Goal: Information Seeking & Learning: Find specific fact

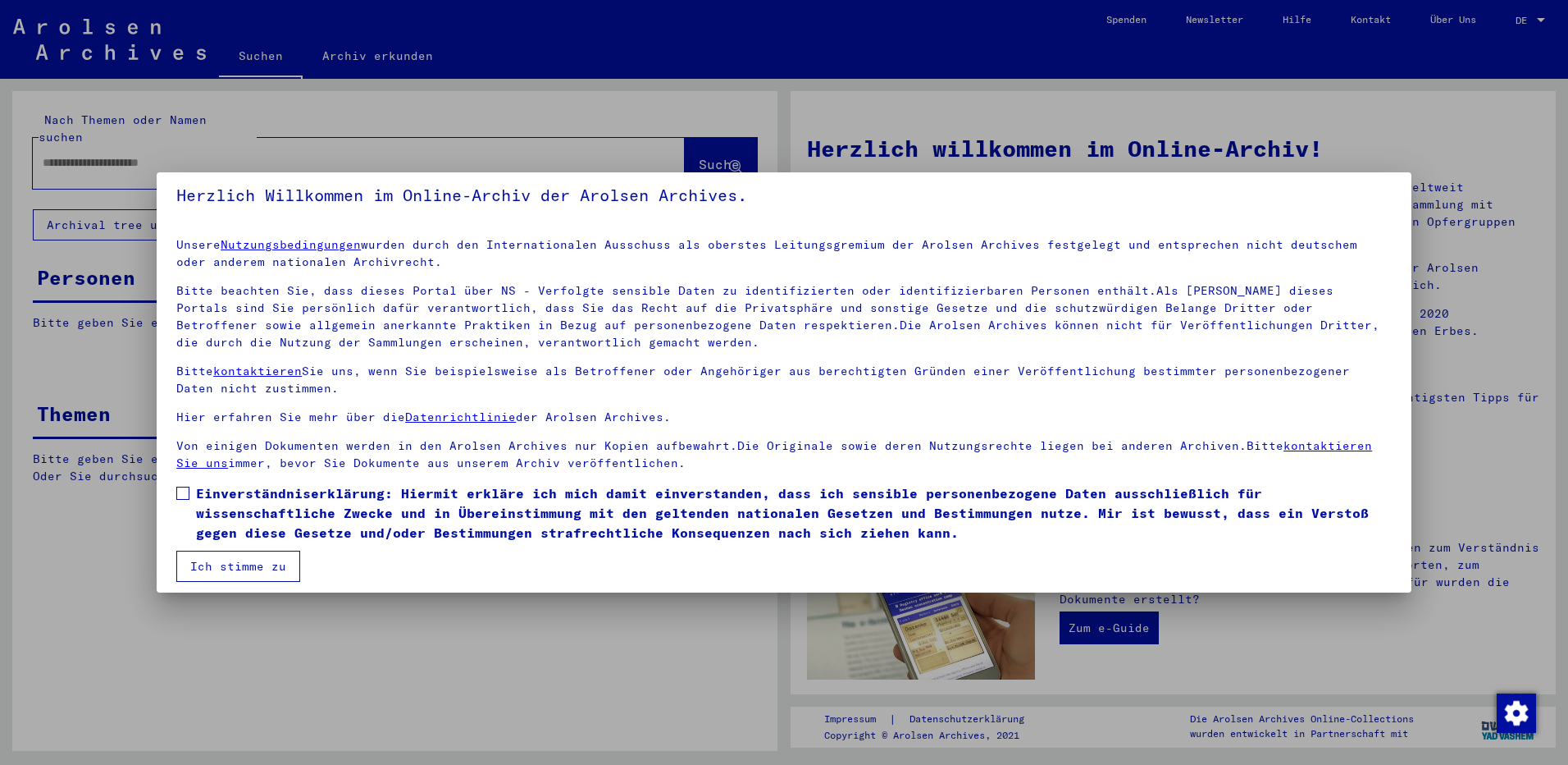
scroll to position [18, 0]
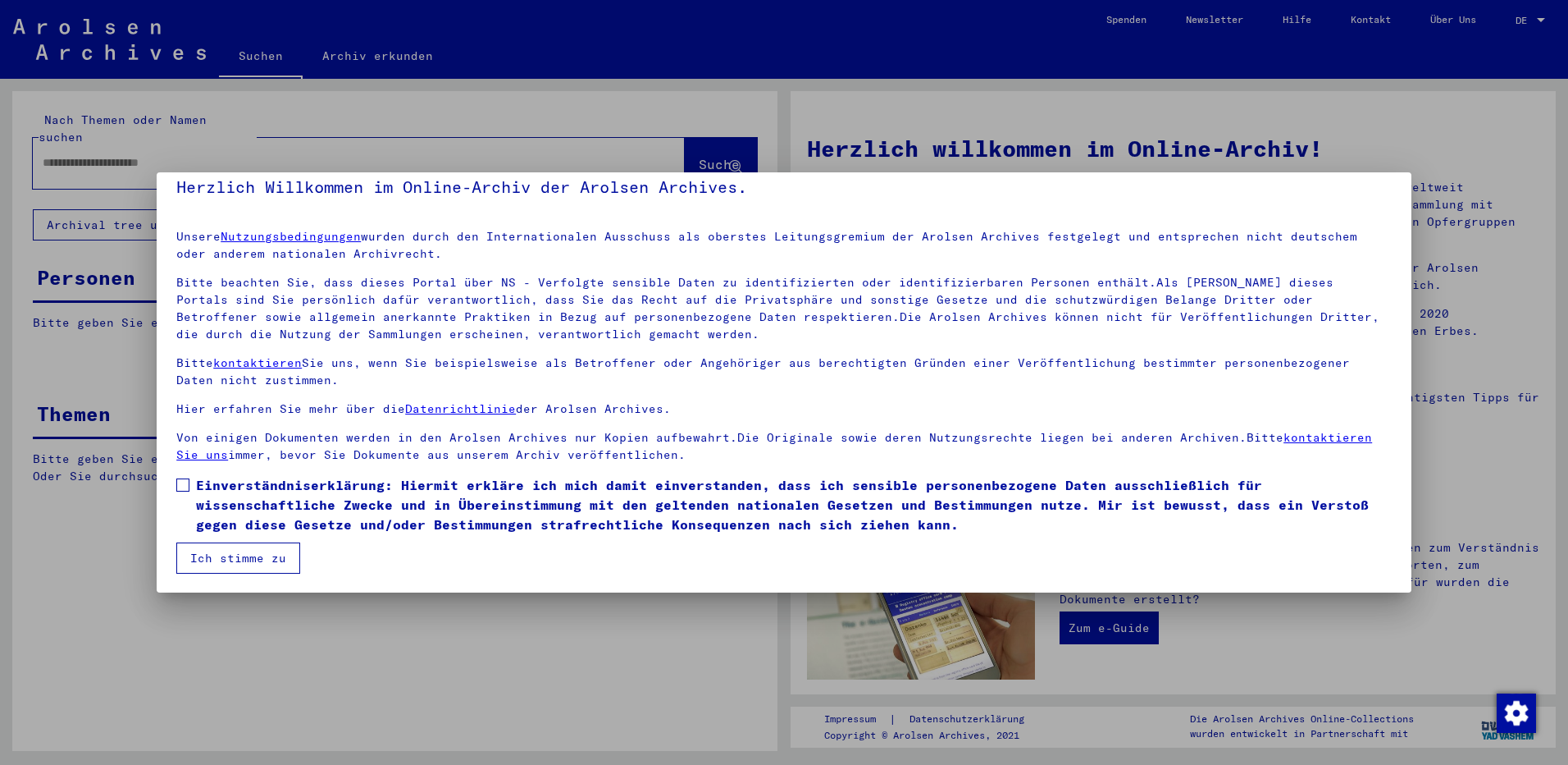
drag, startPoint x: 337, startPoint y: 480, endPoint x: 261, endPoint y: 520, distance: 85.9
click at [333, 482] on span "Einverständniserklärung: Hiermit erkläre ich mich damit einverstanden, dass ich…" at bounding box center [794, 505] width 1195 height 59
click at [247, 549] on button "Ich stimme zu" at bounding box center [238, 558] width 124 height 31
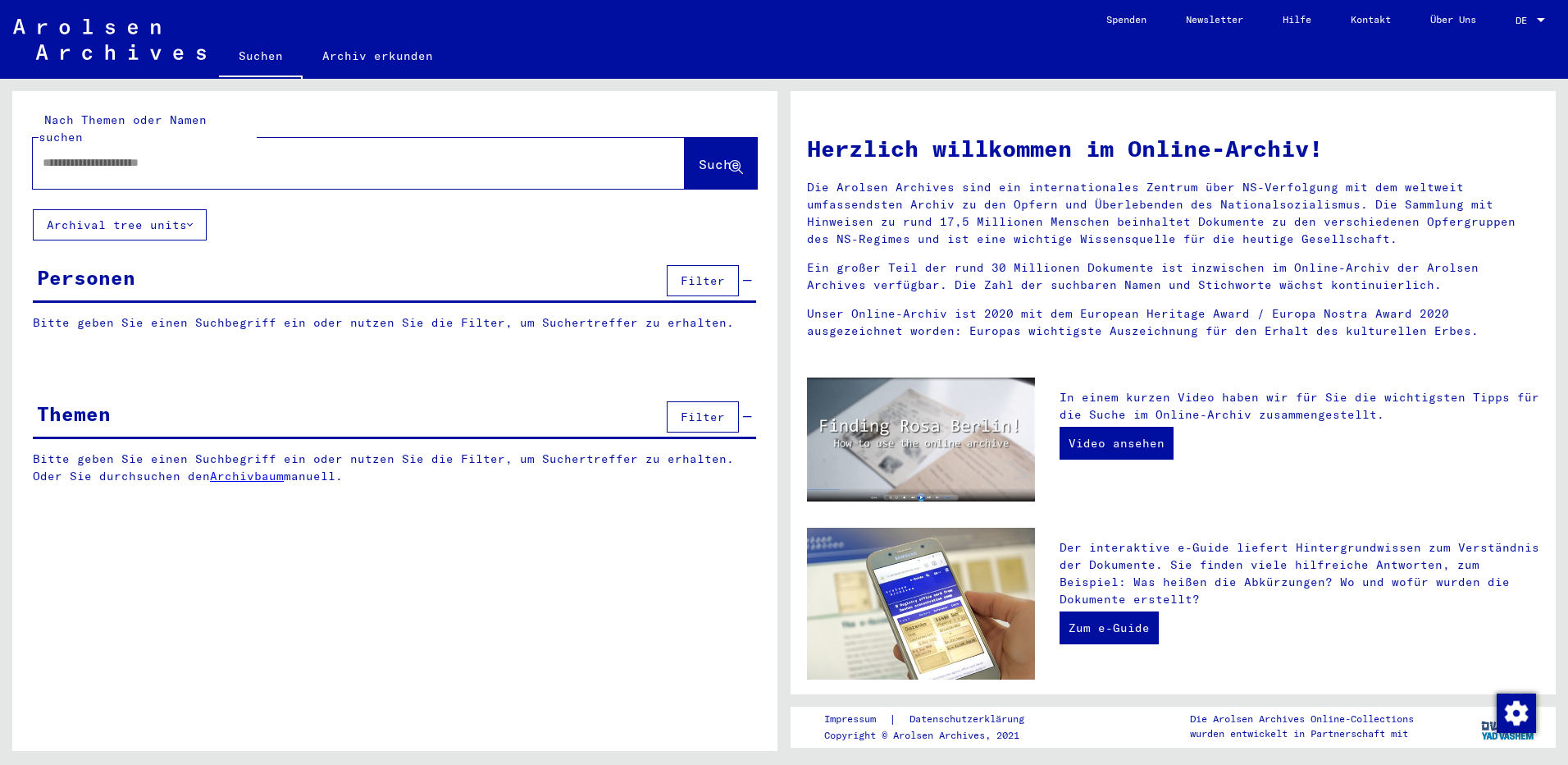
click at [318, 154] on input "text" at bounding box center [338, 163] width 592 height 17
paste input "**********"
type input "**********"
click at [709, 156] on span "Suche" at bounding box center [719, 164] width 41 height 16
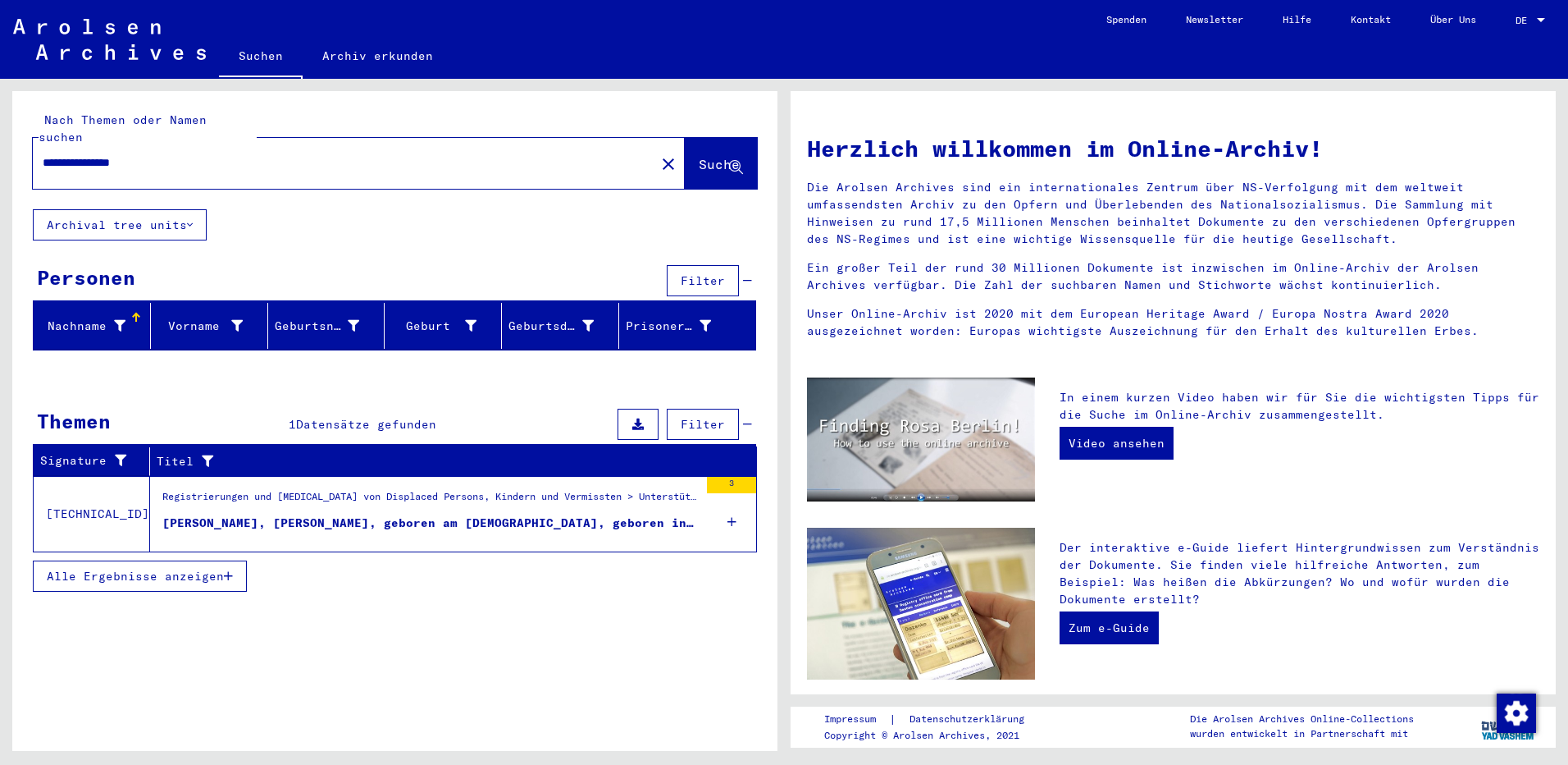
click at [728, 505] on icon at bounding box center [732, 522] width 9 height 57
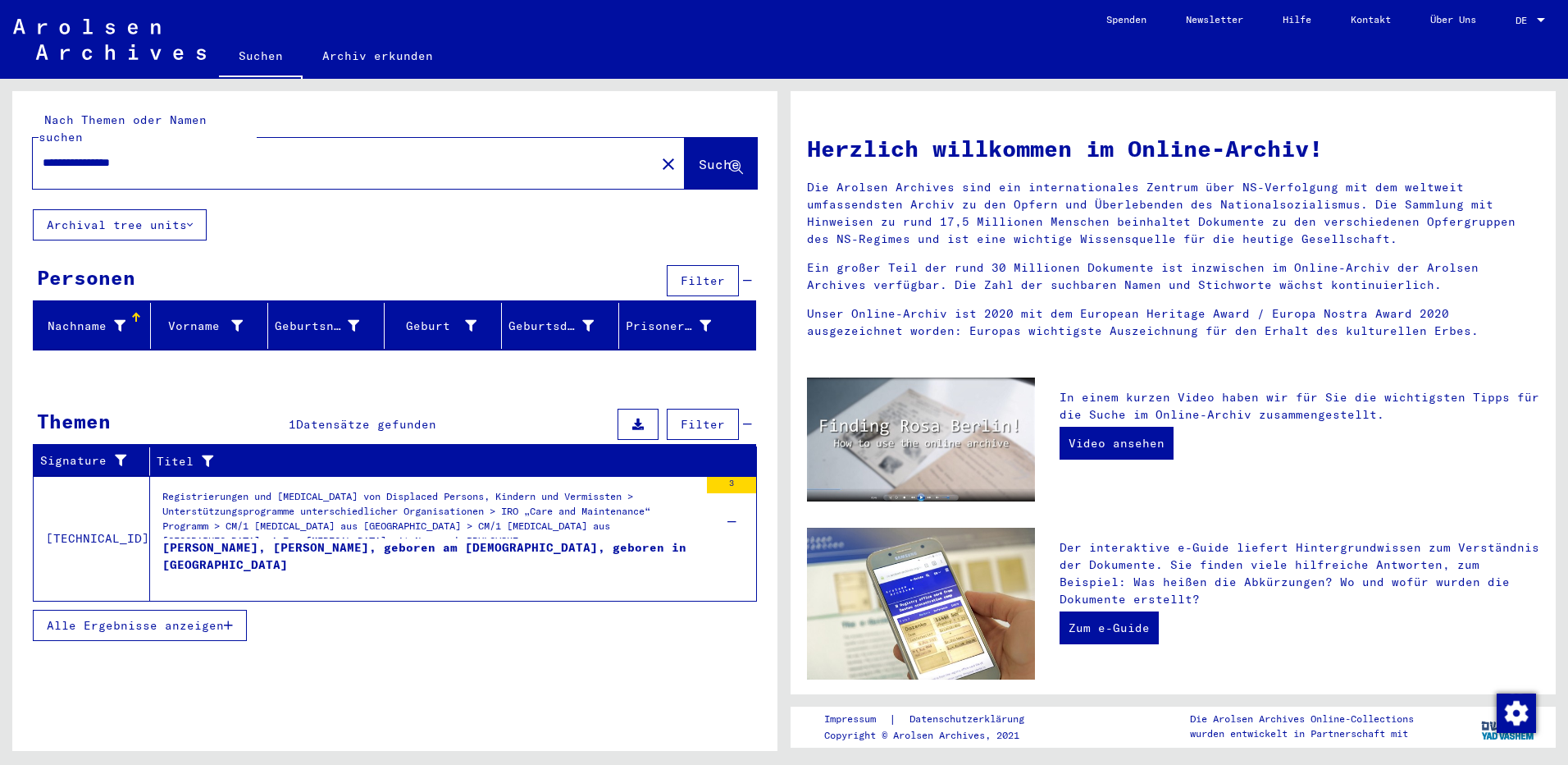
click at [1546, 22] on div at bounding box center [1540, 20] width 15 height 11
click at [1519, 33] on span "English" at bounding box center [1499, 29] width 40 height 12
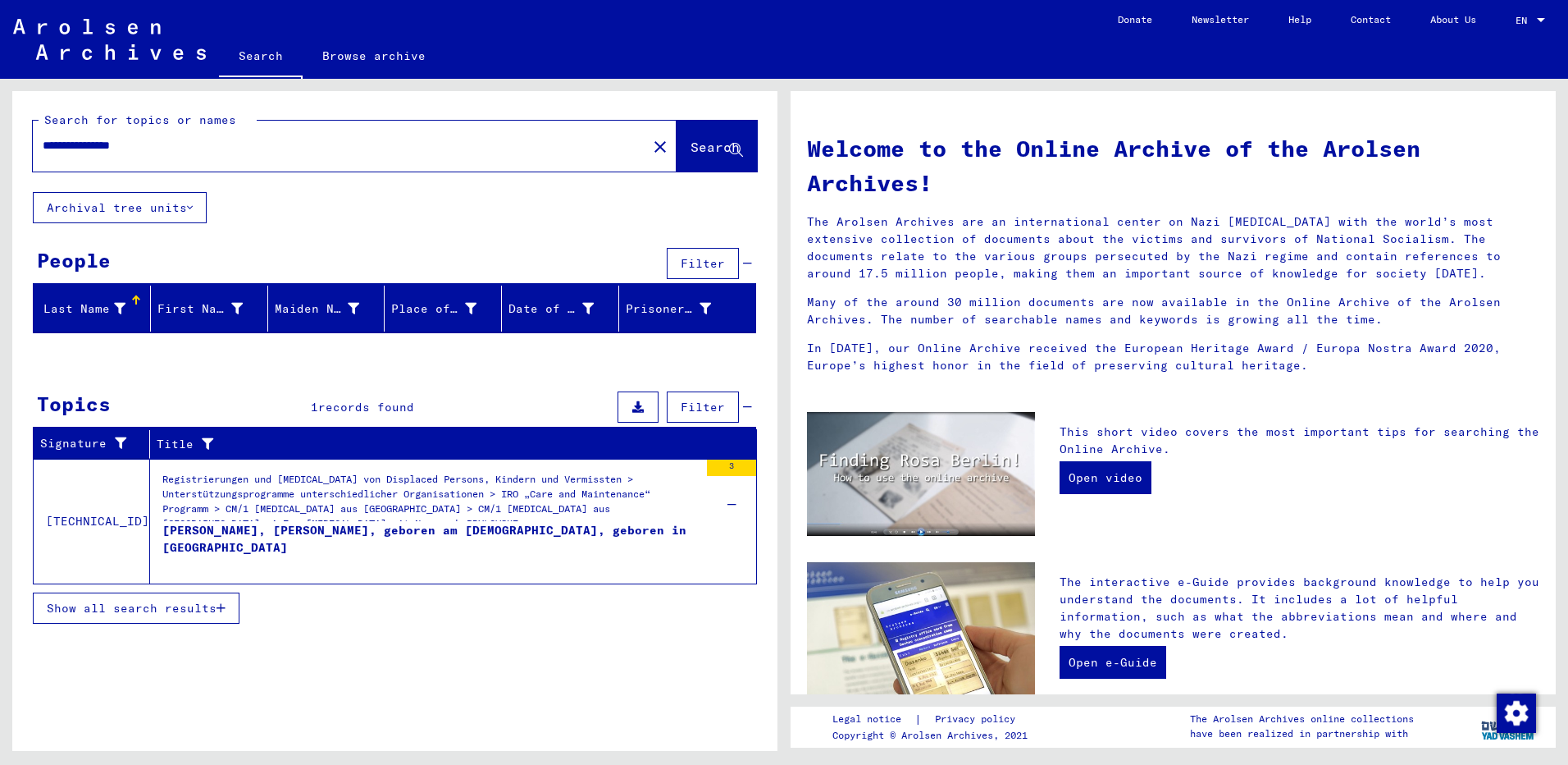
click at [408, 530] on div "[PERSON_NAME], [PERSON_NAME], geboren am [DEMOGRAPHIC_DATA], geboren in [GEOGRA…" at bounding box center [431, 546] width 536 height 49
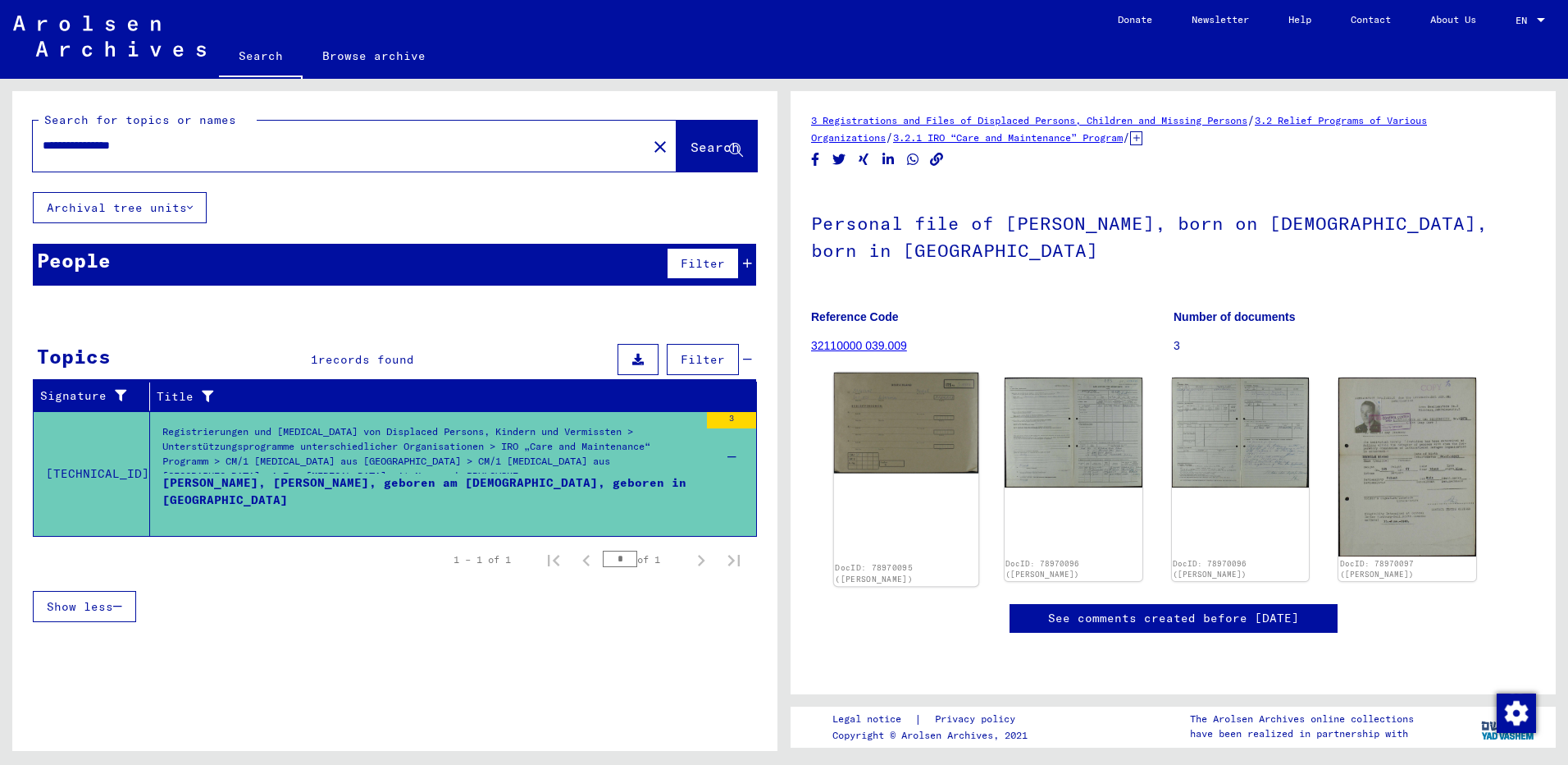
click at [934, 429] on img at bounding box center [906, 422] width 144 height 101
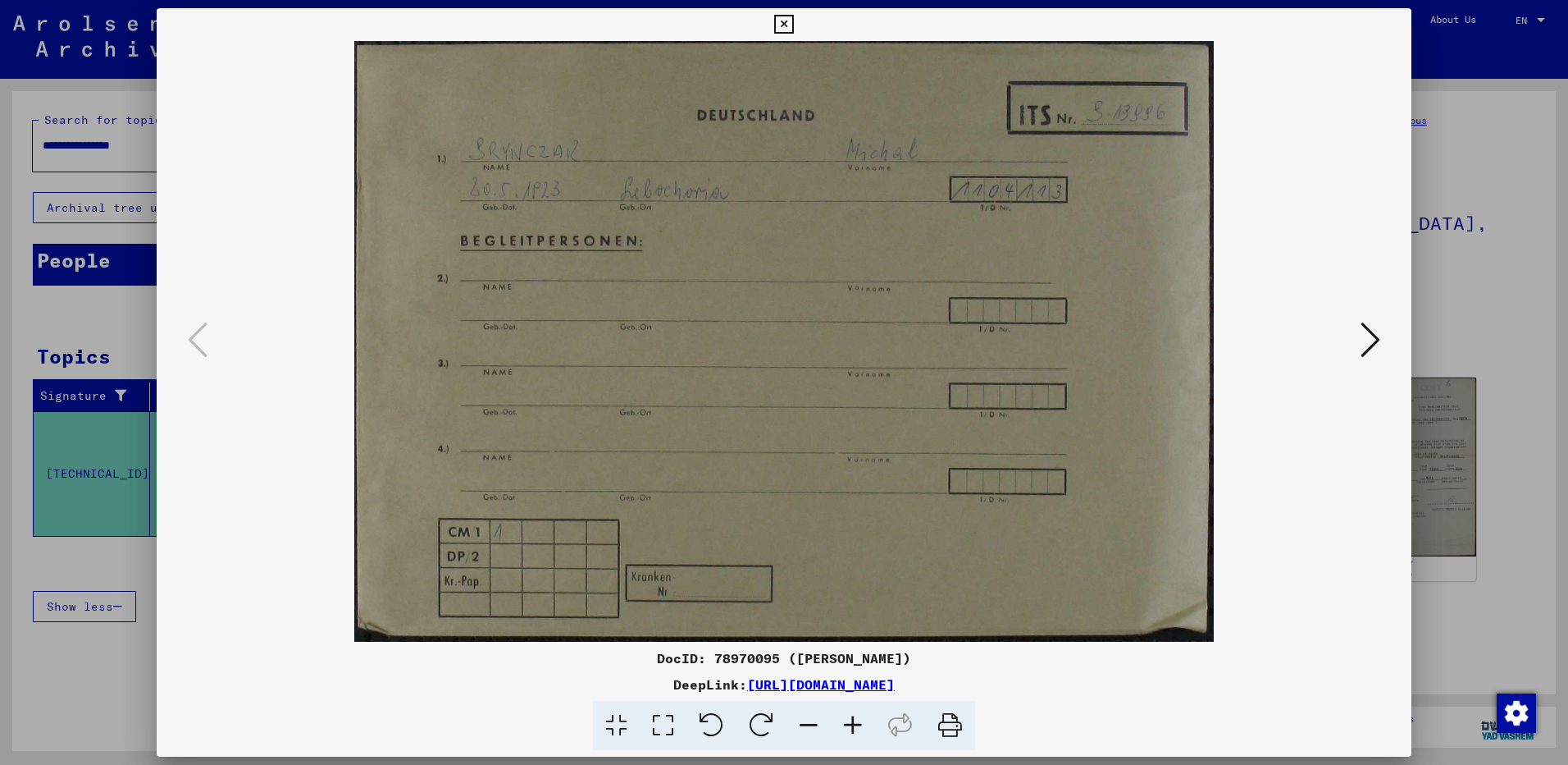
click at [1373, 340] on icon at bounding box center [1370, 340] width 20 height 40
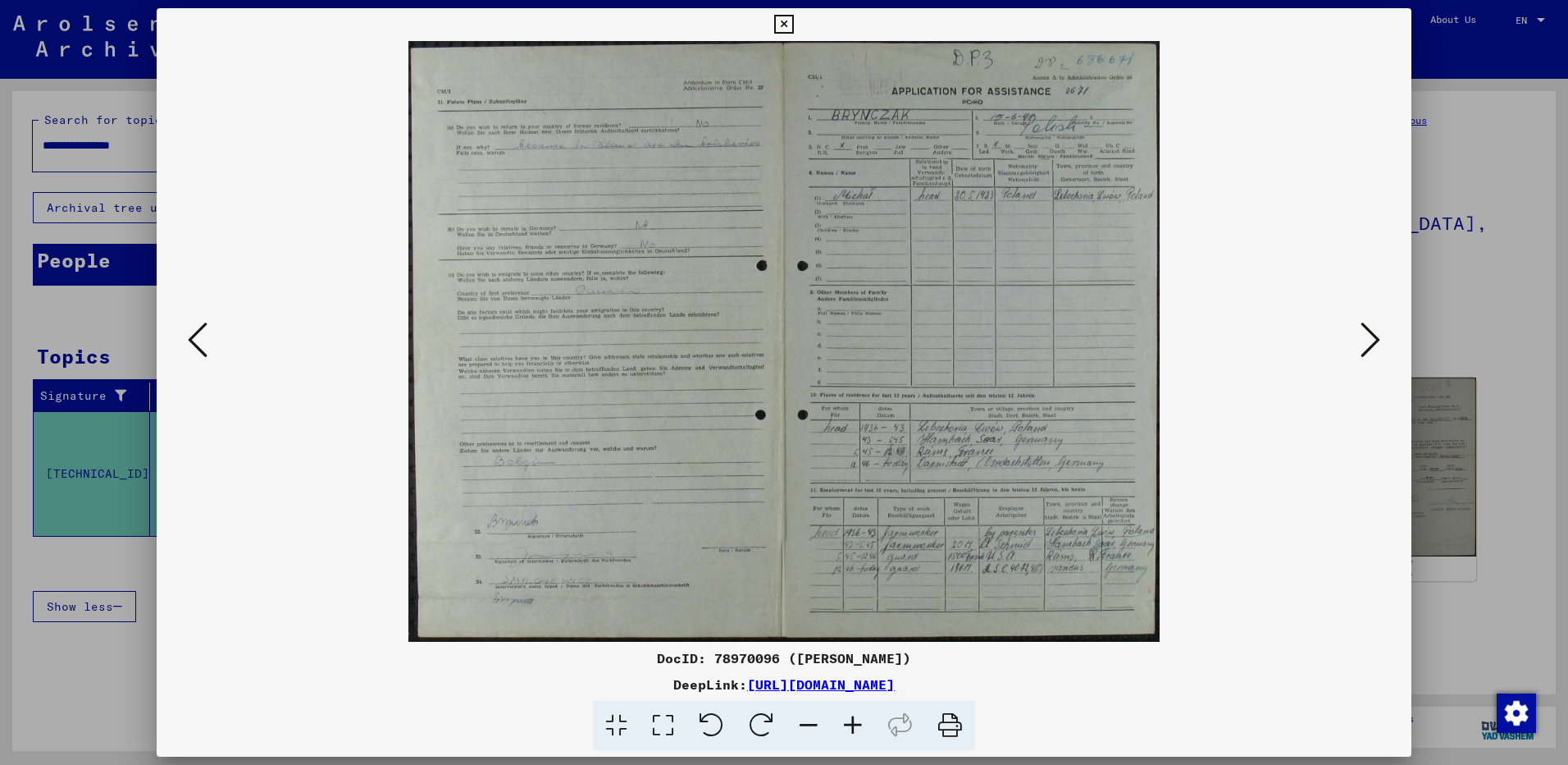
click at [1373, 340] on icon at bounding box center [1370, 340] width 20 height 40
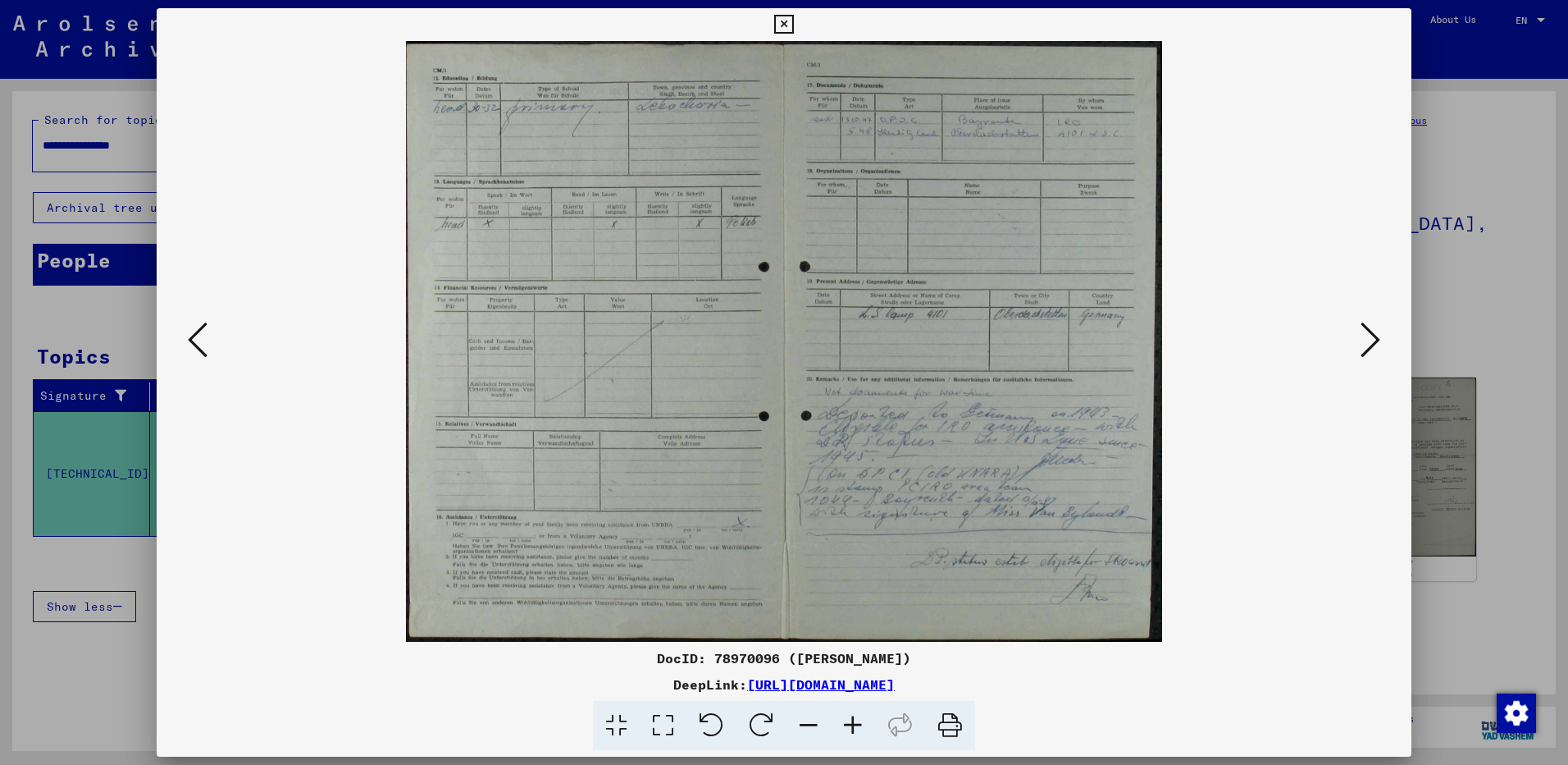
click at [1373, 340] on icon at bounding box center [1370, 340] width 20 height 40
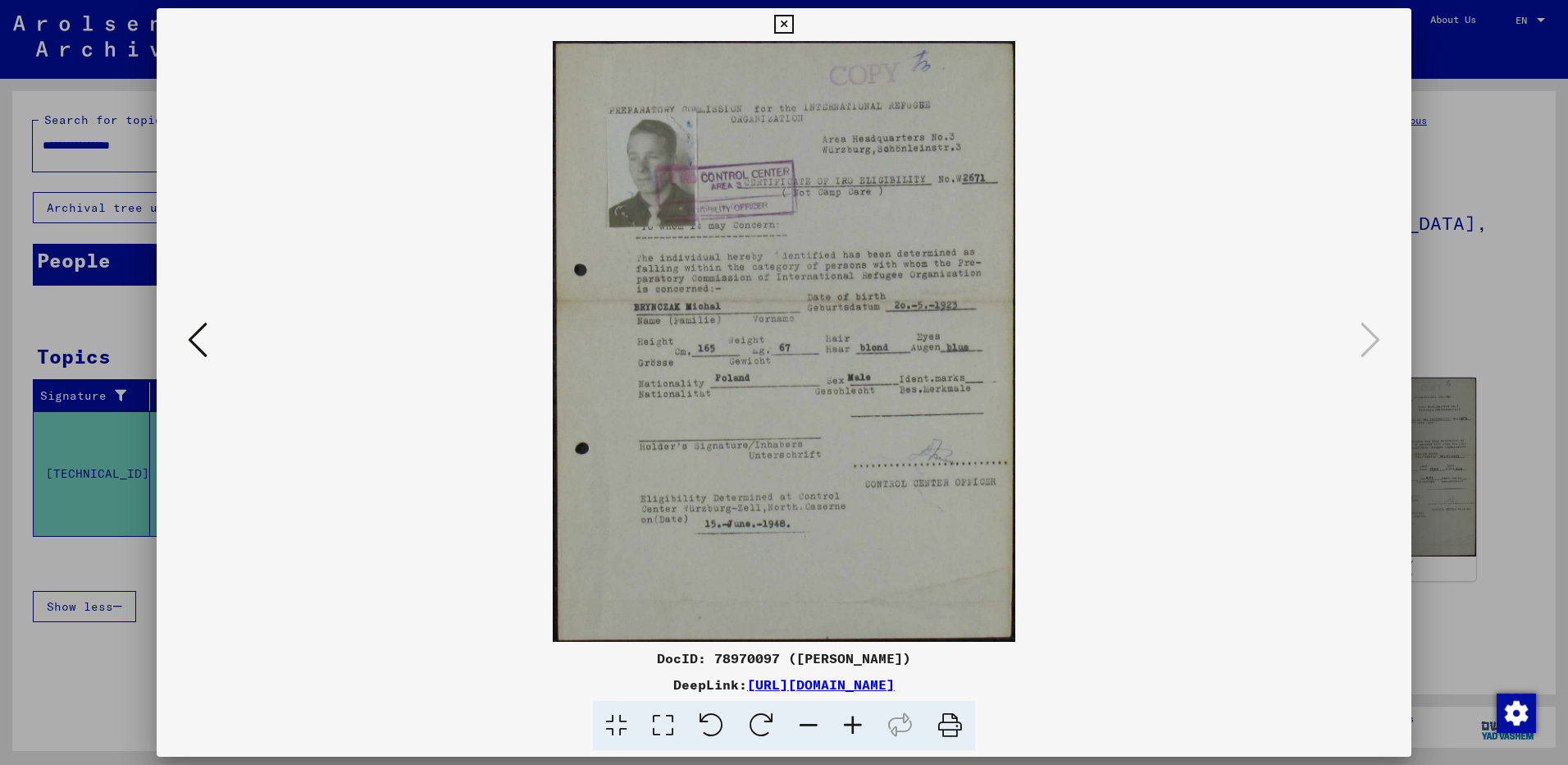
click at [1446, 308] on div at bounding box center [784, 382] width 1568 height 765
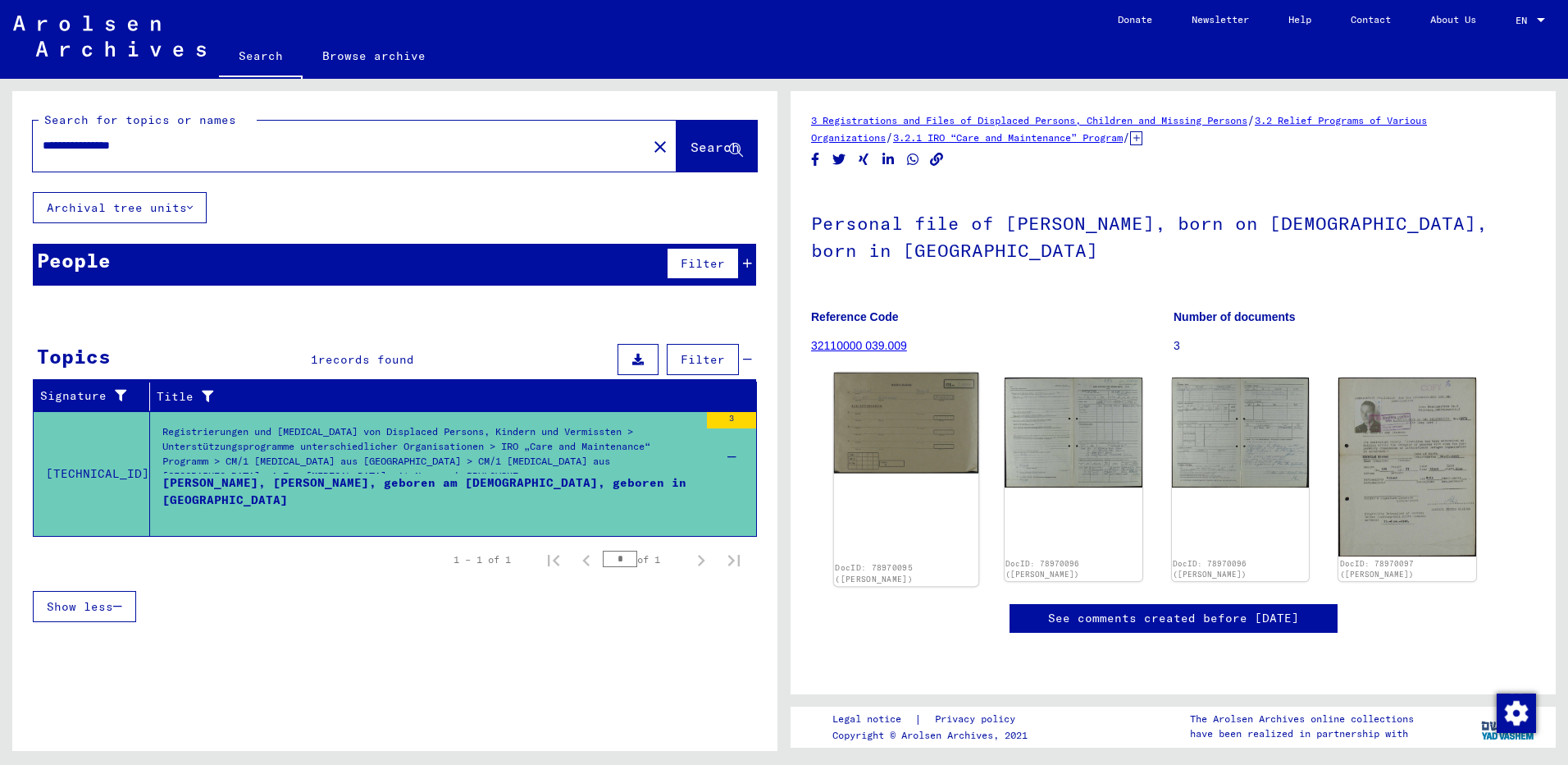
click at [920, 428] on img at bounding box center [906, 422] width 144 height 101
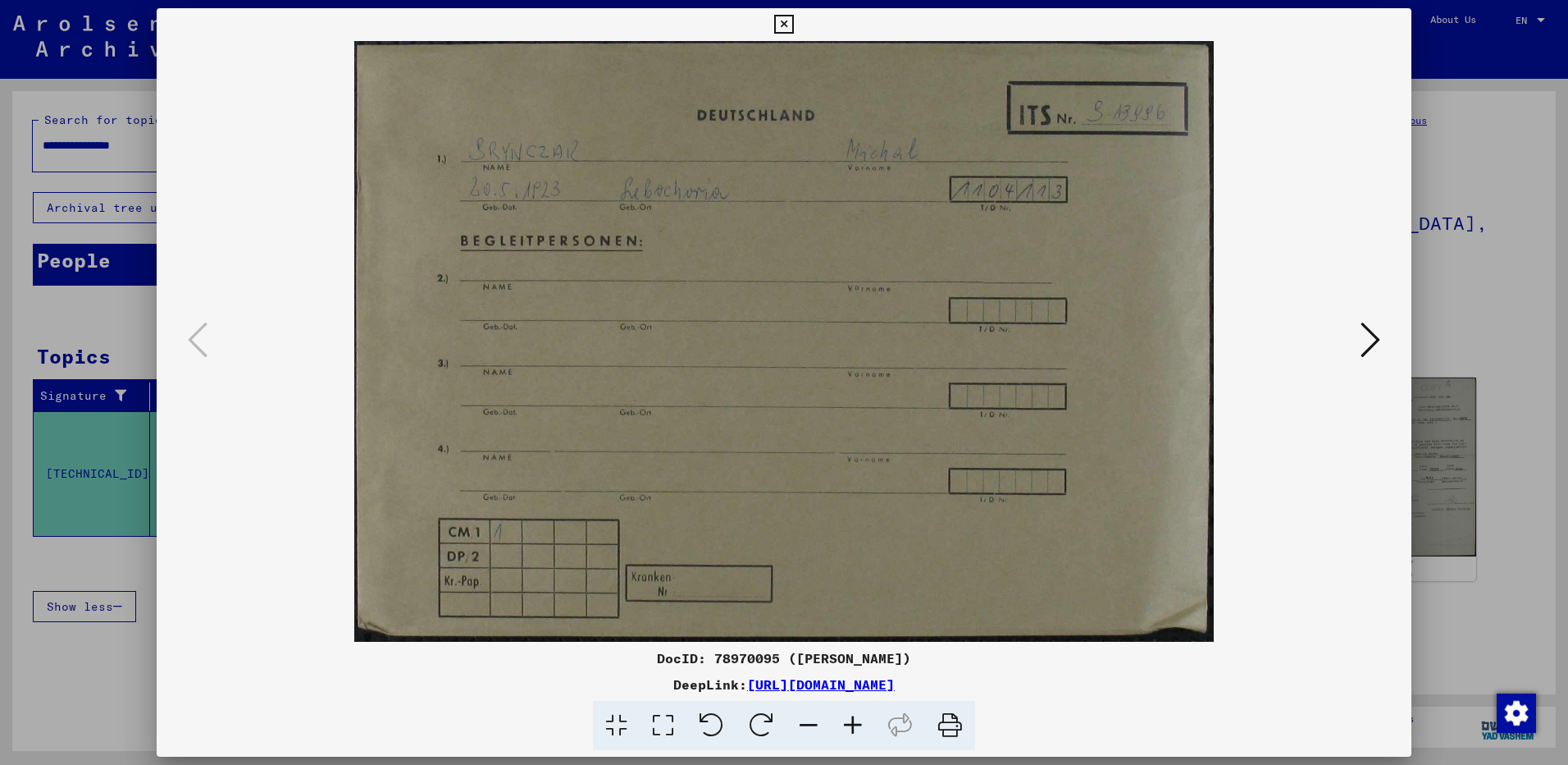
click at [1373, 329] on icon at bounding box center [1370, 340] width 20 height 40
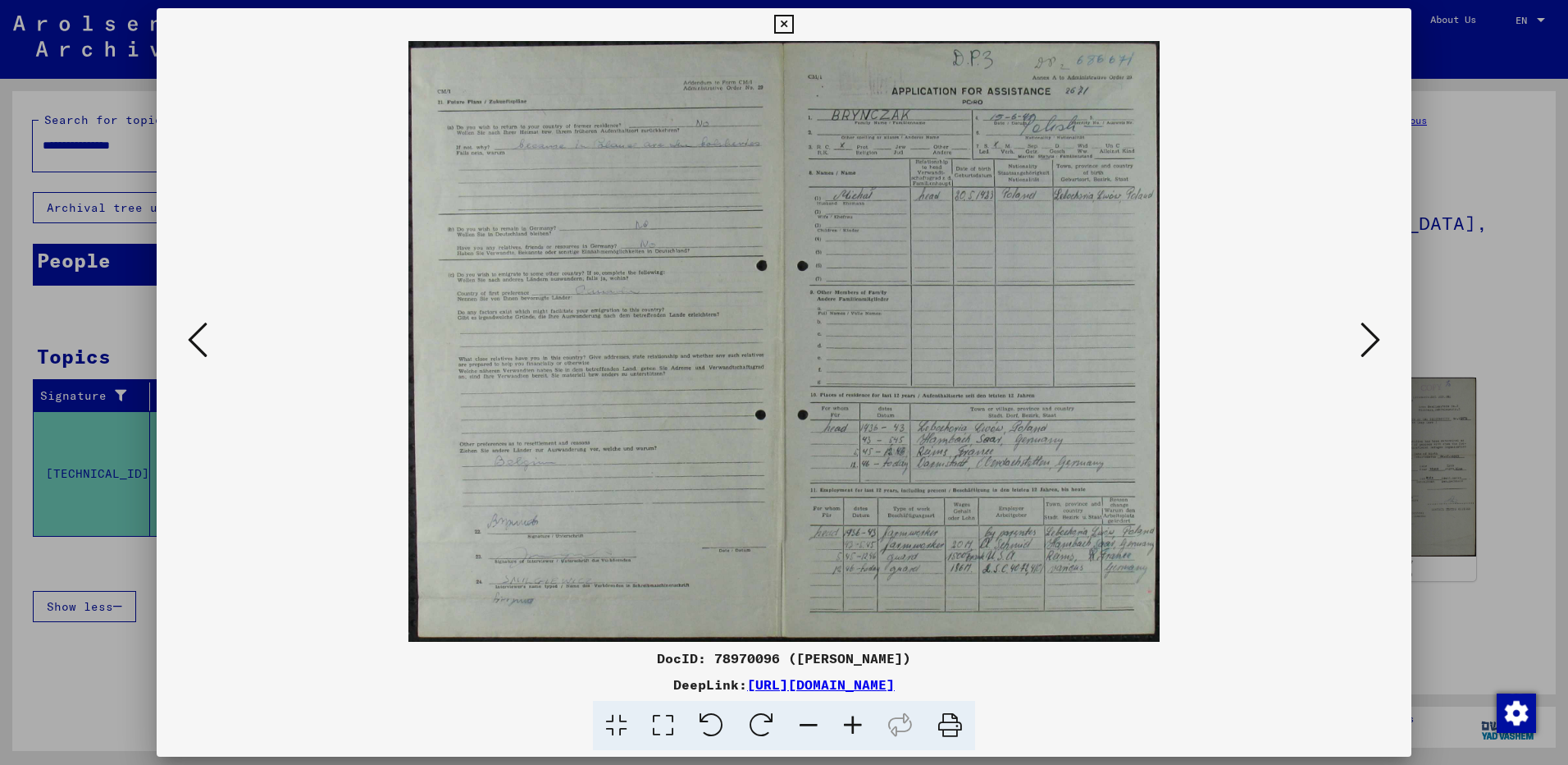
click at [1374, 341] on icon at bounding box center [1370, 340] width 20 height 40
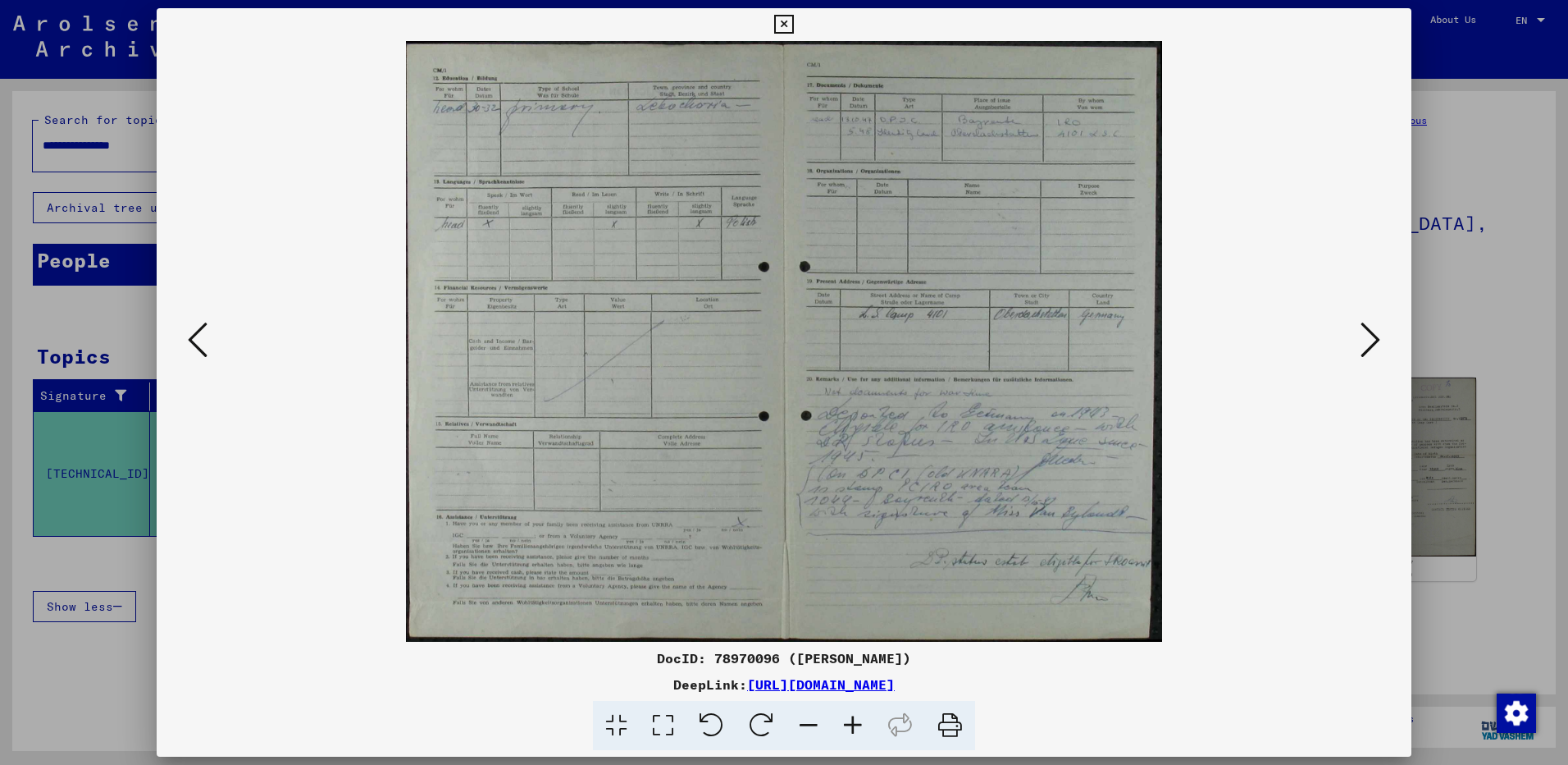
click at [1462, 329] on div at bounding box center [784, 382] width 1568 height 765
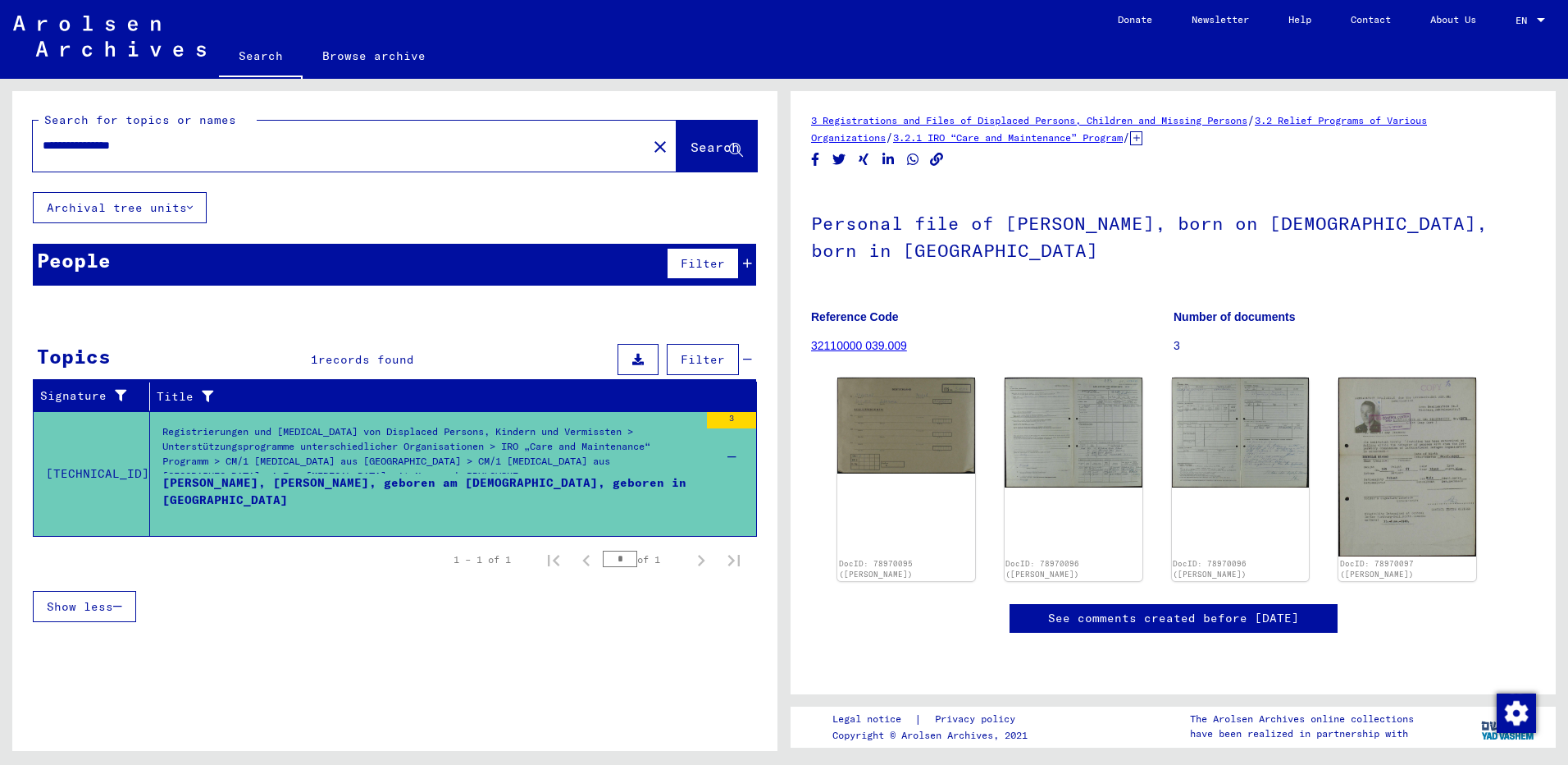
click at [862, 247] on h1 "Personal file of [PERSON_NAME], born on [DEMOGRAPHIC_DATA], born in [GEOGRAPHIC…" at bounding box center [1173, 235] width 724 height 100
click at [862, 246] on h1 "Personal file of [PERSON_NAME], born on [DEMOGRAPHIC_DATA], born in [GEOGRAPHIC…" at bounding box center [1173, 235] width 724 height 100
copy h1 "LEBOCHORIA"
click at [1001, 254] on h1 "Personal file of [PERSON_NAME], born on [DEMOGRAPHIC_DATA], born in [GEOGRAPHIC…" at bounding box center [1173, 235] width 724 height 100
click at [1053, 254] on h1 "Personal file of [PERSON_NAME], born on [DEMOGRAPHIC_DATA], born in [GEOGRAPHIC…" at bounding box center [1173, 235] width 724 height 100
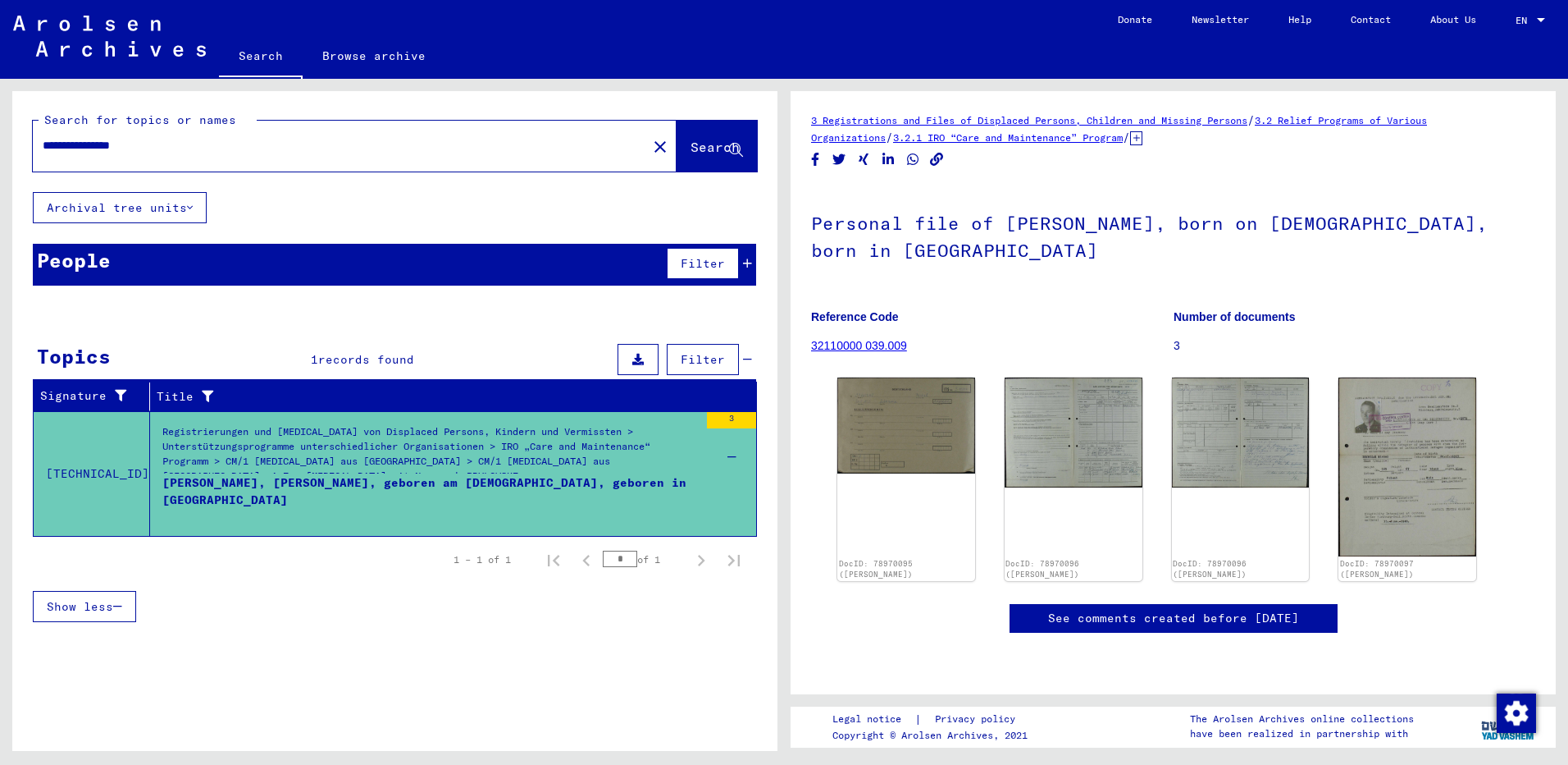
click at [1038, 242] on h1 "Personal file of [PERSON_NAME], born on [DEMOGRAPHIC_DATA], born in [GEOGRAPHIC…" at bounding box center [1173, 235] width 724 height 100
click at [837, 224] on h1 "Personal file of [PERSON_NAME], born on [DEMOGRAPHIC_DATA], born in [GEOGRAPHIC…" at bounding box center [1173, 235] width 724 height 100
drag, startPoint x: 837, startPoint y: 224, endPoint x: 941, endPoint y: 240, distance: 105.2
click at [941, 240] on h1 "Personal file of [PERSON_NAME], born on [DEMOGRAPHIC_DATA], born in [GEOGRAPHIC…" at bounding box center [1173, 235] width 724 height 100
copy h1 "Personal file of [PERSON_NAME], born on [DEMOGRAPHIC_DATA], born in [GEOGRAPHIC…"
